Goal: Task Accomplishment & Management: Use online tool/utility

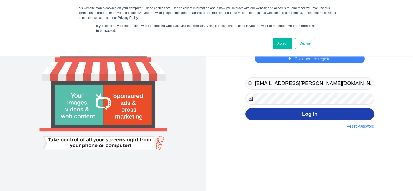
click at [306, 115] on button "Log In" at bounding box center [309, 114] width 129 height 12
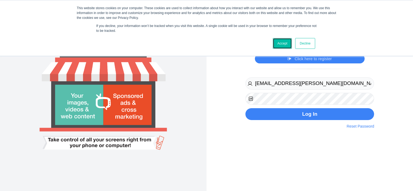
click at [281, 38] on link "Accept" at bounding box center [282, 43] width 19 height 11
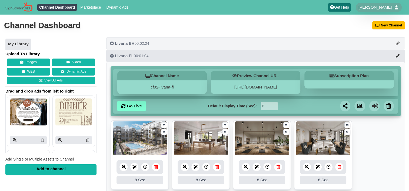
click at [154, 43] on button "Livana EH 00:02:24" at bounding box center [255, 43] width 298 height 12
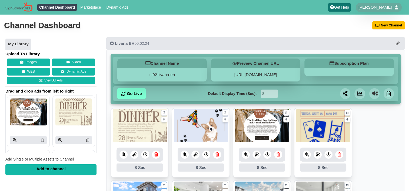
click at [275, 153] on link at bounding box center [278, 155] width 8 height 8
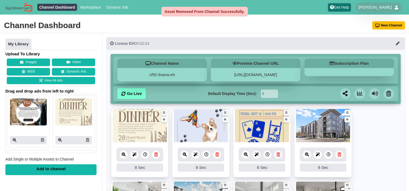
click at [279, 158] on link at bounding box center [278, 155] width 8 height 8
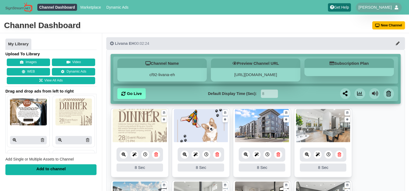
click at [215, 156] on icon at bounding box center [217, 155] width 4 height 4
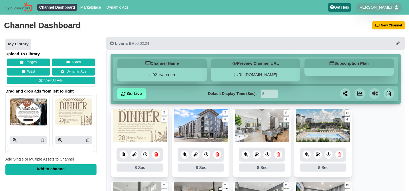
click at [157, 155] on icon at bounding box center [156, 155] width 4 height 4
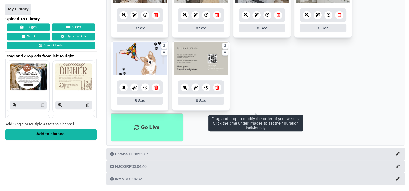
scroll to position [288, 0]
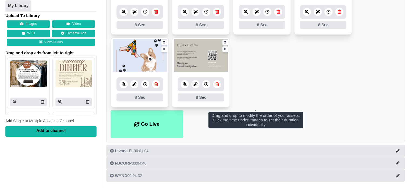
click at [156, 83] on icon at bounding box center [156, 84] width 4 height 4
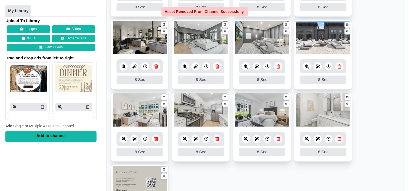
scroll to position [234, 0]
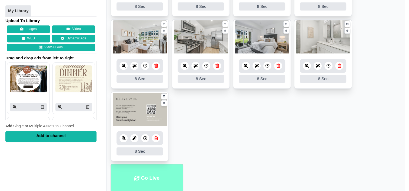
click at [155, 174] on li "Go Live" at bounding box center [146, 178] width 72 height 28
